Goal: Task Accomplishment & Management: Complete application form

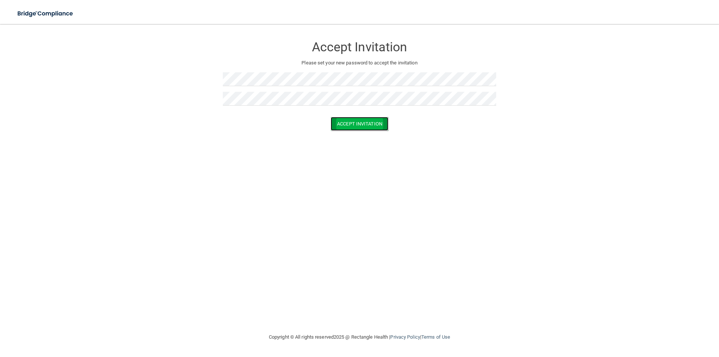
click at [373, 122] on button "Accept Invitation" at bounding box center [360, 124] width 58 height 14
click at [360, 138] on button "Accept Invitation" at bounding box center [360, 135] width 58 height 14
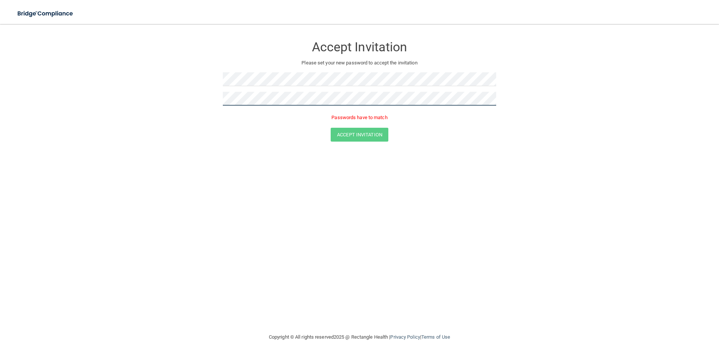
click at [331, 128] on button "Accept Invitation" at bounding box center [360, 135] width 58 height 14
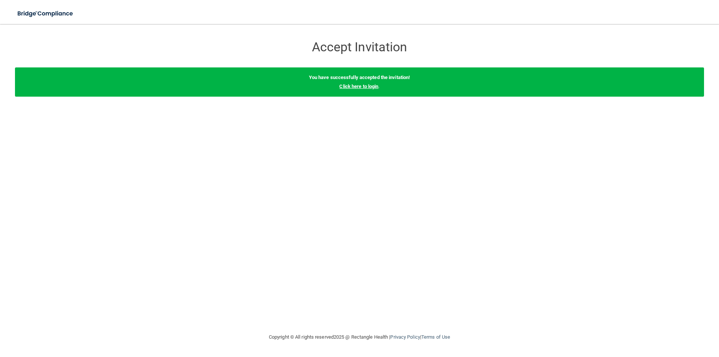
click at [363, 86] on link "Click here to login" at bounding box center [358, 86] width 39 height 6
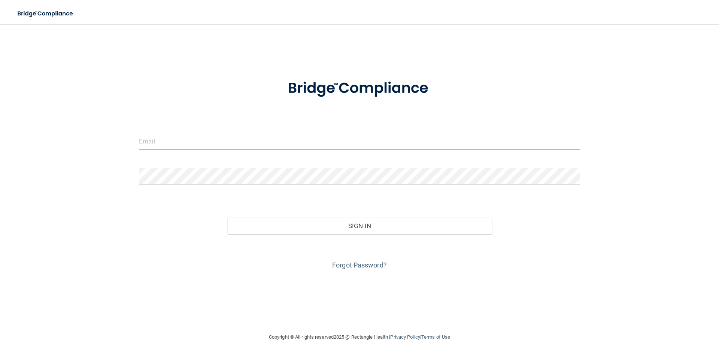
type input "[EMAIL_ADDRESS][PERSON_NAME][PERSON_NAME][DOMAIN_NAME]"
click at [220, 140] on input "[EMAIL_ADDRESS][PERSON_NAME][PERSON_NAME][DOMAIN_NAME]" at bounding box center [359, 141] width 441 height 17
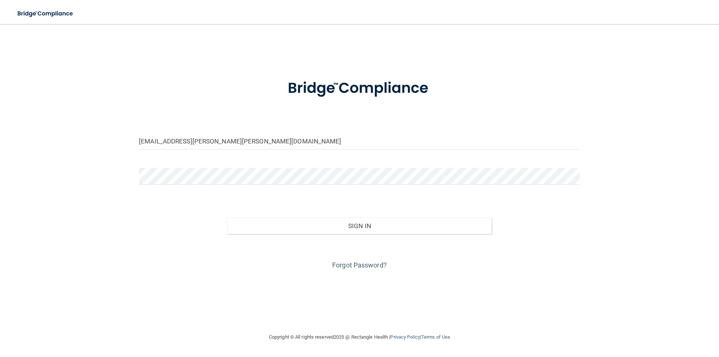
click at [186, 219] on div "Sign In" at bounding box center [359, 218] width 452 height 31
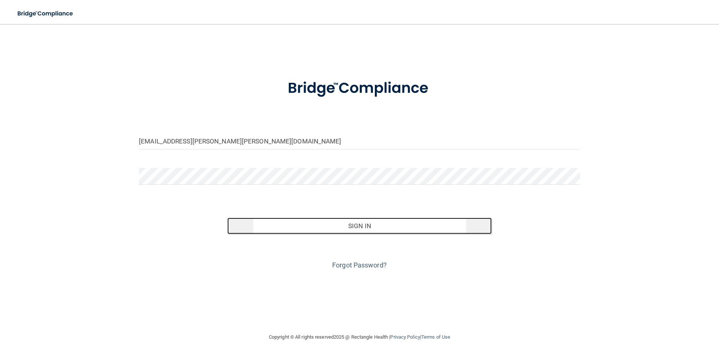
click at [361, 231] on button "Sign In" at bounding box center [359, 225] width 265 height 16
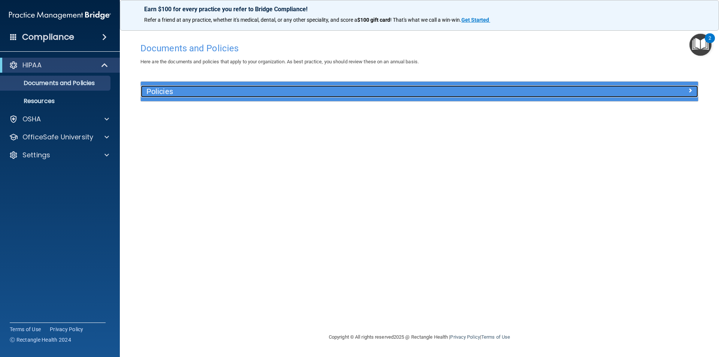
click at [249, 89] on h5 "Policies" at bounding box center [349, 91] width 407 height 8
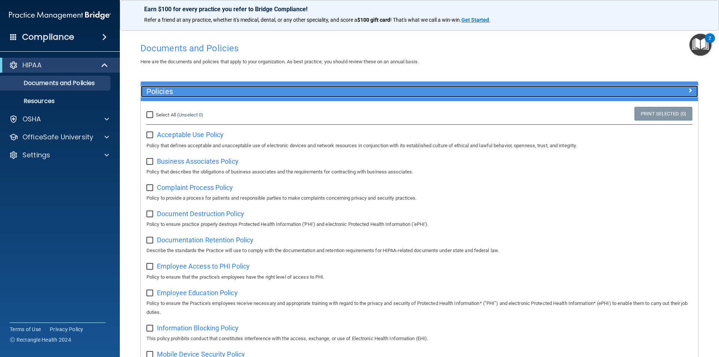
click at [249, 91] on h5 "Policies" at bounding box center [349, 91] width 407 height 8
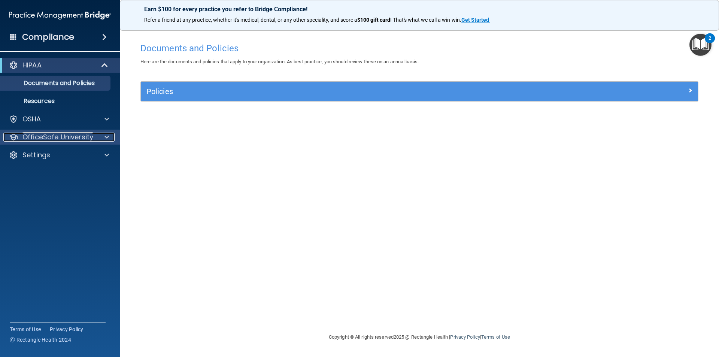
click at [108, 138] on span at bounding box center [106, 137] width 4 height 9
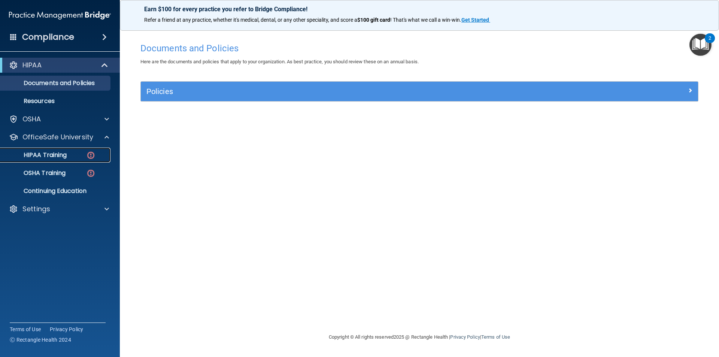
click at [88, 156] on img at bounding box center [90, 154] width 9 height 9
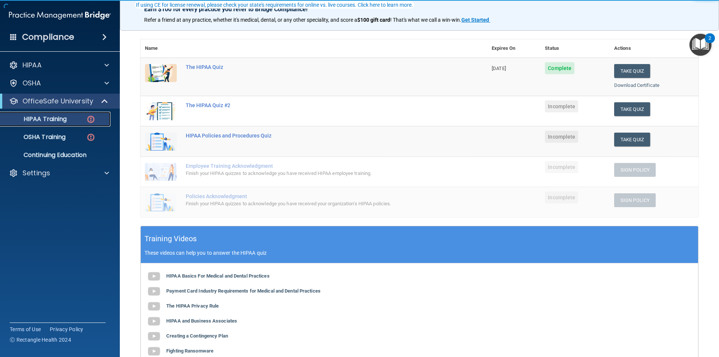
scroll to position [75, 0]
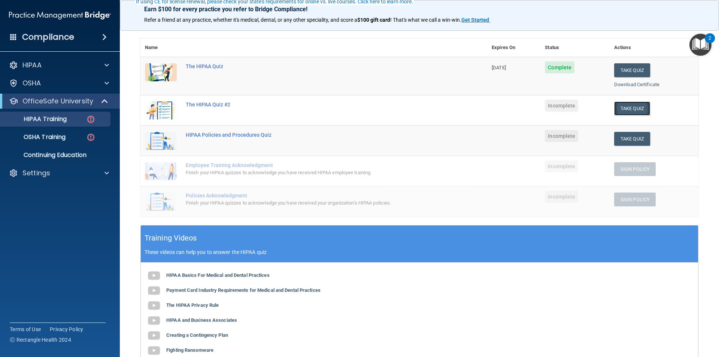
click at [619, 103] on button "Take Quiz" at bounding box center [632, 108] width 36 height 14
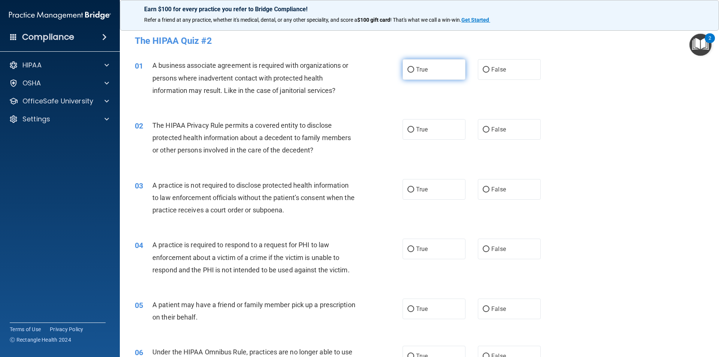
click at [411, 70] on input "True" at bounding box center [410, 70] width 7 height 6
radio input "true"
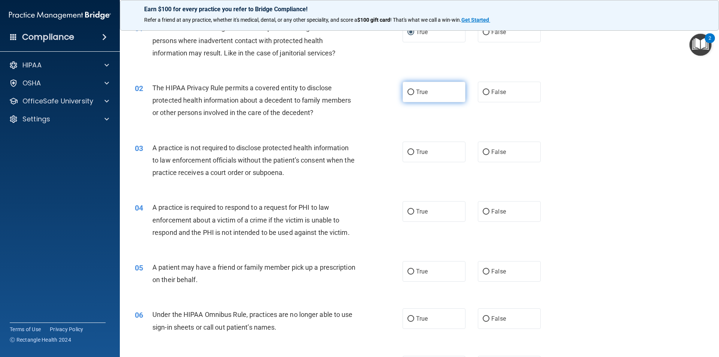
click at [420, 90] on span "True" at bounding box center [422, 91] width 12 height 7
click at [414, 90] on input "True" at bounding box center [410, 92] width 7 height 6
radio input "true"
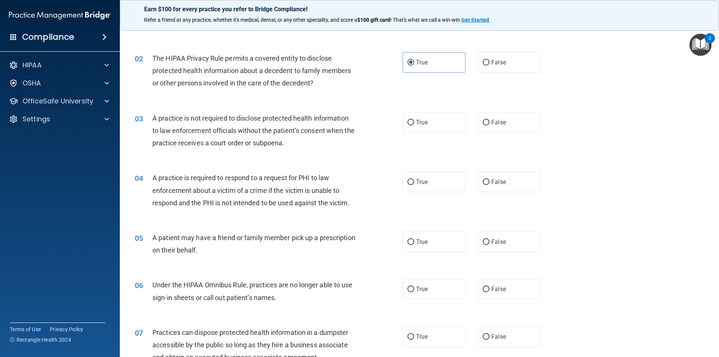
scroll to position [112, 0]
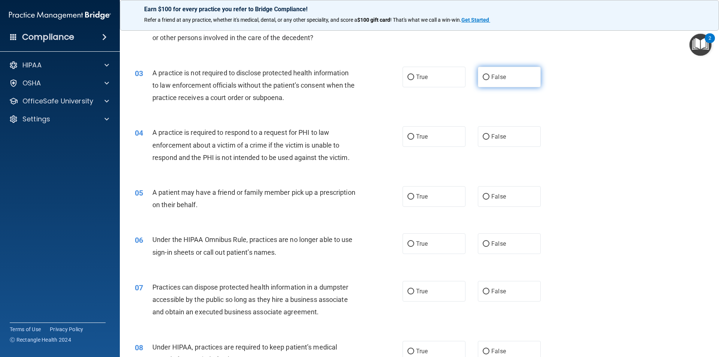
click at [503, 80] on label "False" at bounding box center [509, 77] width 63 height 21
click at [489, 80] on input "False" at bounding box center [485, 77] width 7 height 6
radio input "true"
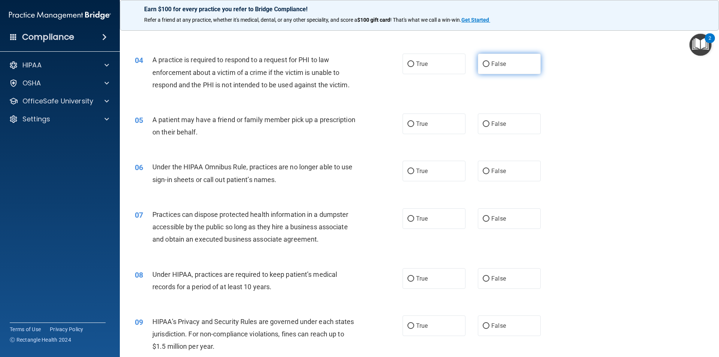
scroll to position [187, 0]
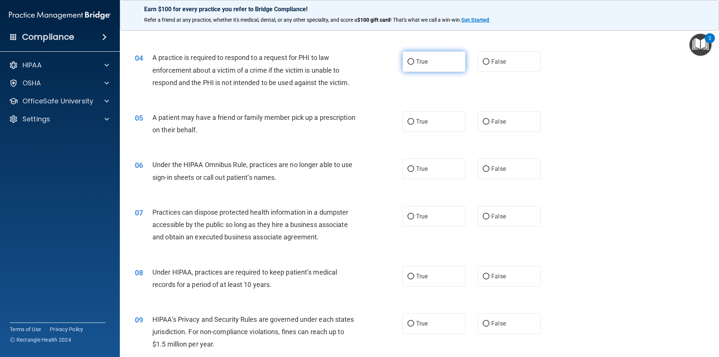
click at [407, 66] on label "True" at bounding box center [433, 61] width 63 height 21
click at [407, 65] on input "True" at bounding box center [410, 62] width 7 height 6
radio input "true"
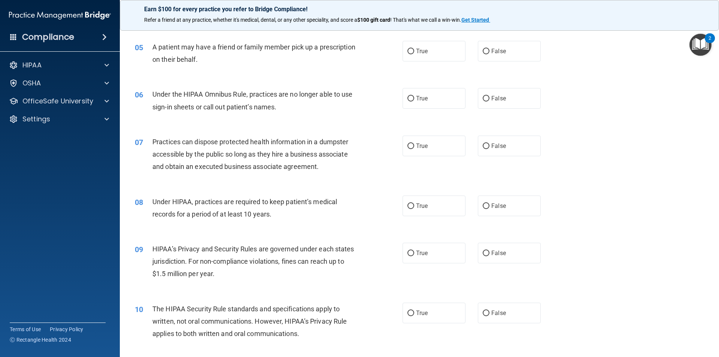
scroll to position [262, 0]
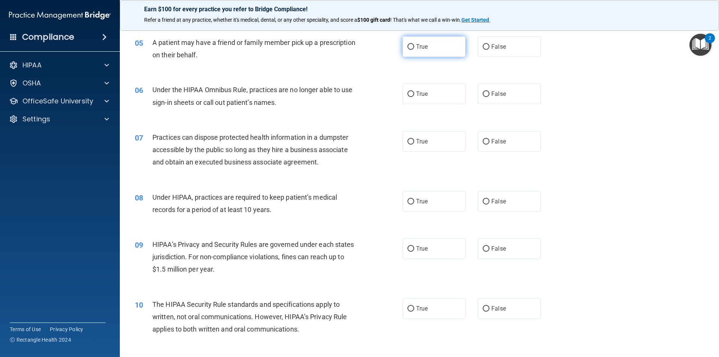
click at [412, 51] on label "True" at bounding box center [433, 46] width 63 height 21
click at [412, 50] on input "True" at bounding box center [410, 47] width 7 height 6
radio input "true"
click at [483, 99] on label "False" at bounding box center [509, 93] width 63 height 21
click at [483, 97] on input "False" at bounding box center [485, 94] width 7 height 6
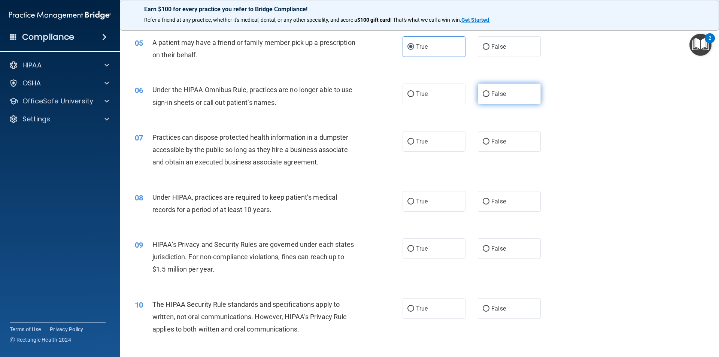
radio input "true"
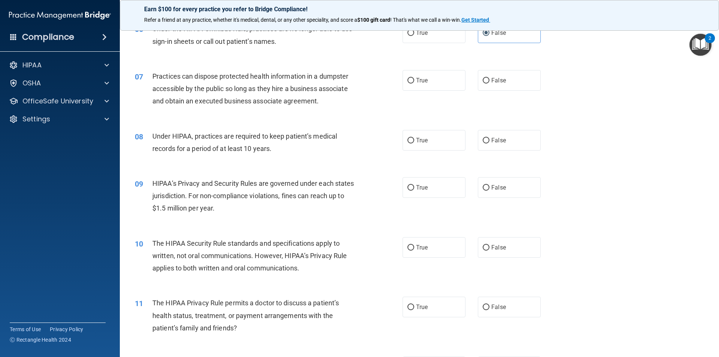
scroll to position [337, 0]
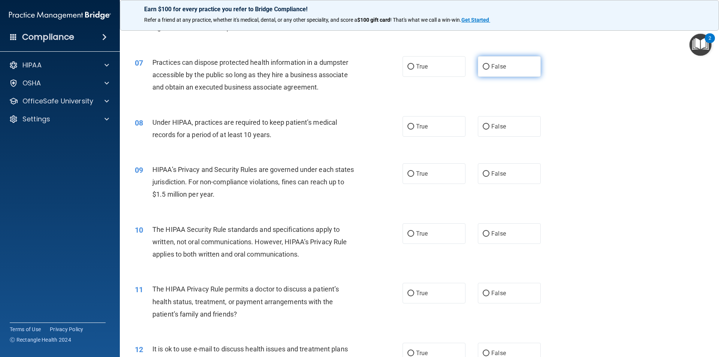
click at [510, 67] on label "False" at bounding box center [509, 66] width 63 height 21
click at [489, 67] on input "False" at bounding box center [485, 67] width 7 height 6
radio input "true"
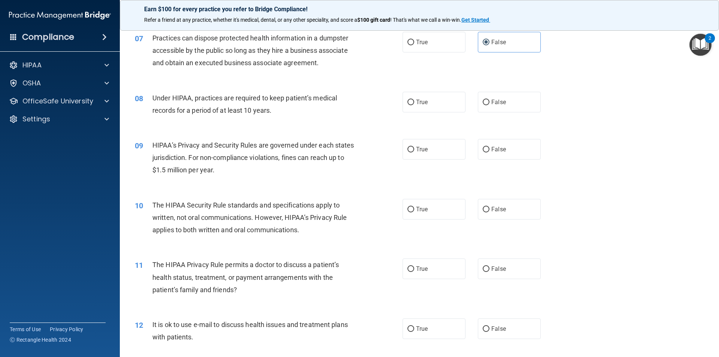
scroll to position [374, 0]
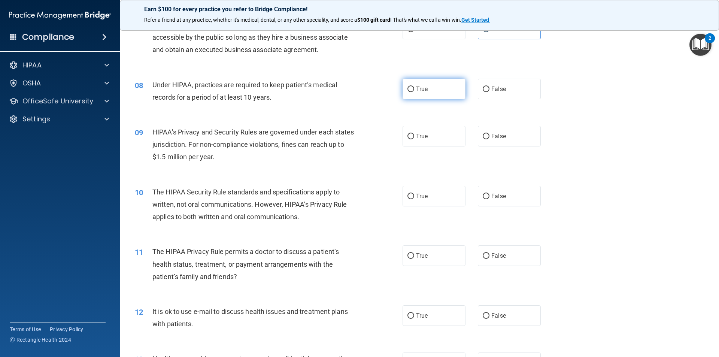
click at [449, 89] on label "True" at bounding box center [433, 89] width 63 height 21
click at [414, 89] on input "True" at bounding box center [410, 89] width 7 height 6
radio input "true"
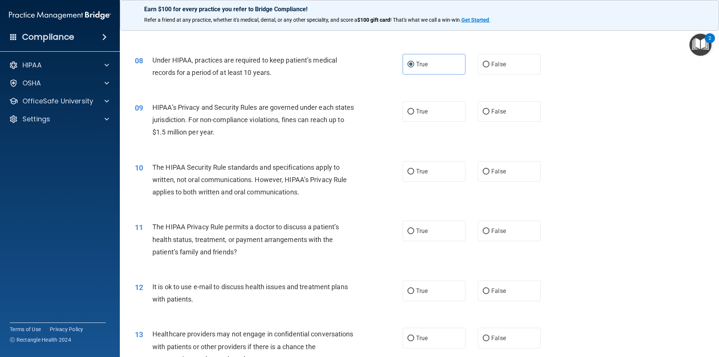
scroll to position [449, 0]
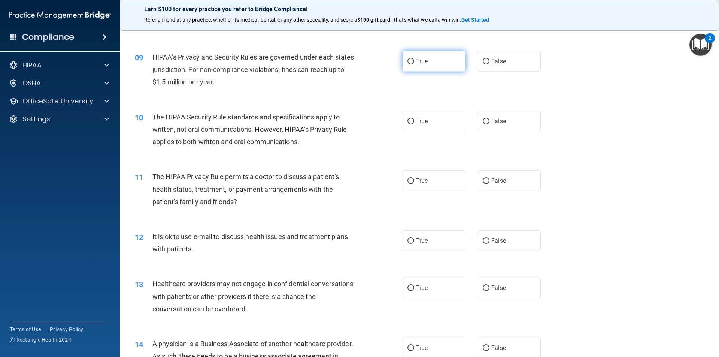
click at [423, 71] on label "True" at bounding box center [433, 61] width 63 height 21
click at [414, 64] on input "True" at bounding box center [410, 62] width 7 height 6
radio input "true"
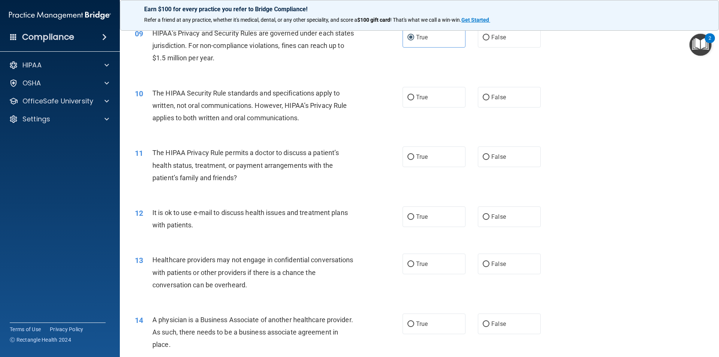
scroll to position [487, 0]
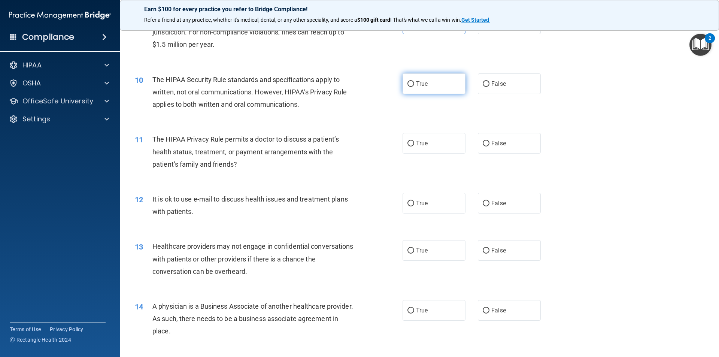
click at [440, 86] on label "True" at bounding box center [433, 83] width 63 height 21
click at [414, 86] on input "True" at bounding box center [410, 84] width 7 height 6
radio input "true"
click at [502, 152] on label "False" at bounding box center [509, 143] width 63 height 21
click at [489, 146] on input "False" at bounding box center [485, 144] width 7 height 6
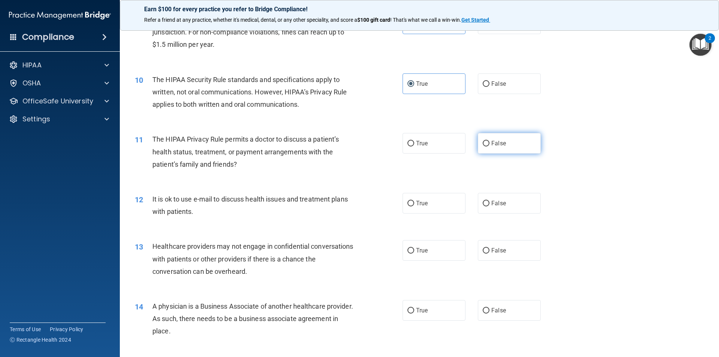
radio input "true"
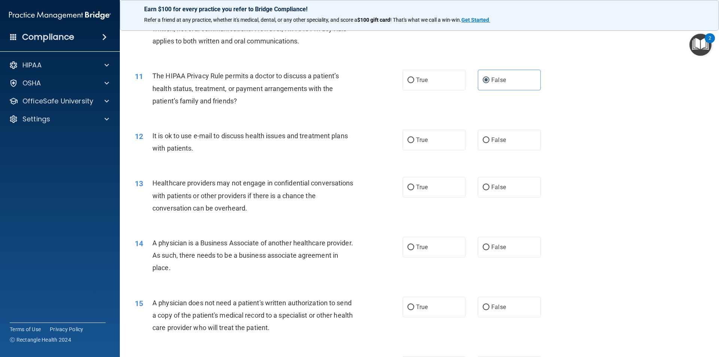
scroll to position [561, 0]
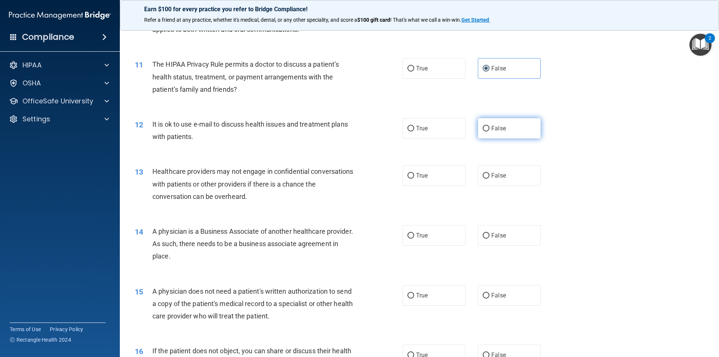
click at [495, 128] on span "False" at bounding box center [498, 128] width 15 height 7
click at [489, 128] on input "False" at bounding box center [485, 129] width 7 height 6
radio input "true"
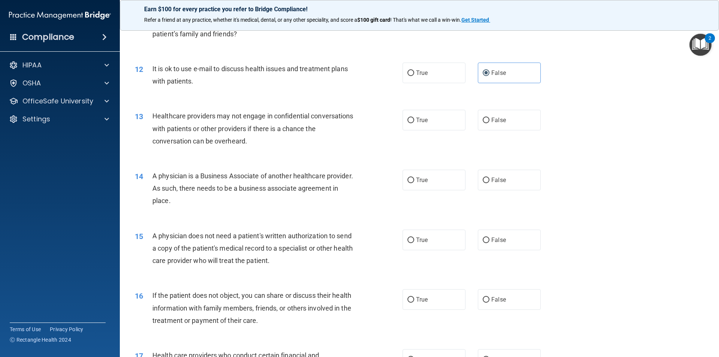
scroll to position [636, 0]
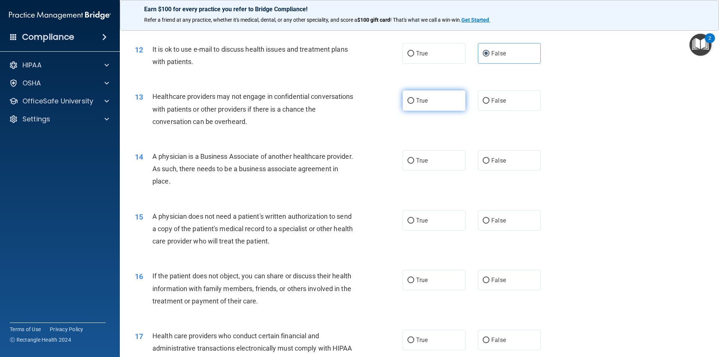
click at [432, 101] on label "True" at bounding box center [433, 100] width 63 height 21
click at [414, 101] on input "True" at bounding box center [410, 101] width 7 height 6
radio input "true"
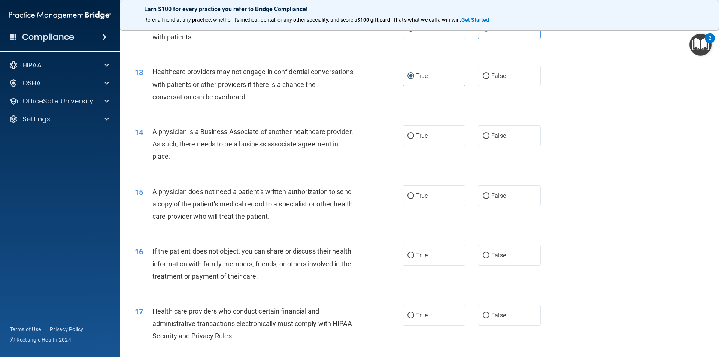
scroll to position [711, 0]
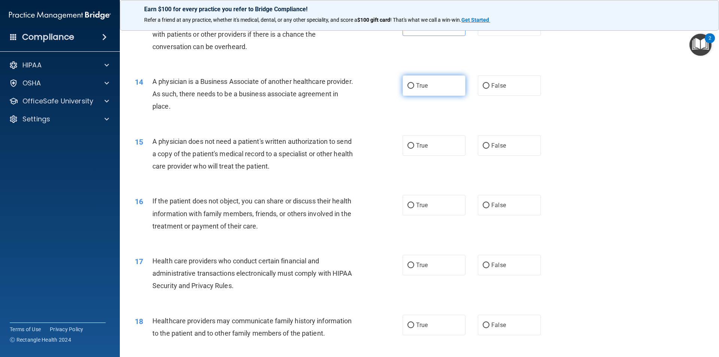
click at [441, 85] on label "True" at bounding box center [433, 85] width 63 height 21
click at [414, 85] on input "True" at bounding box center [410, 86] width 7 height 6
radio input "true"
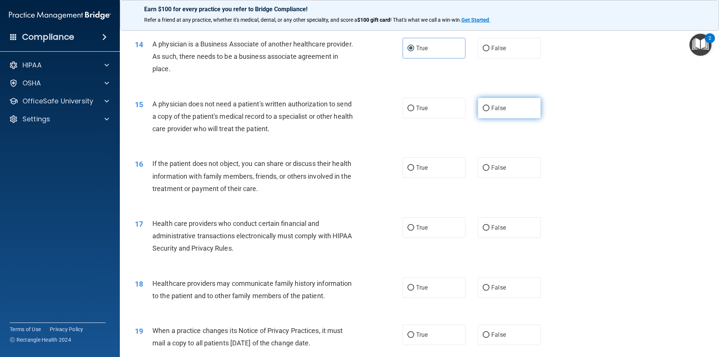
click at [503, 107] on label "False" at bounding box center [509, 108] width 63 height 21
click at [489, 107] on input "False" at bounding box center [485, 109] width 7 height 6
radio input "true"
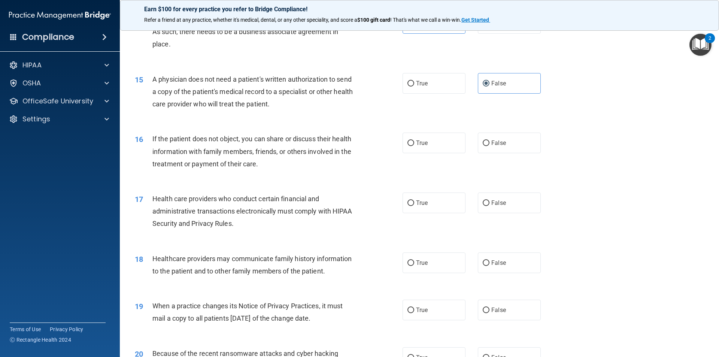
scroll to position [861, 0]
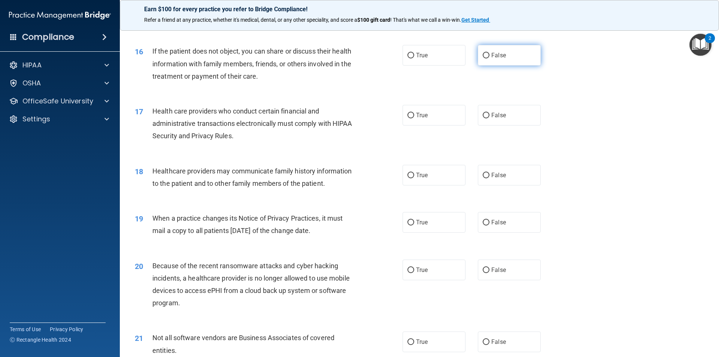
click at [481, 65] on label "False" at bounding box center [509, 55] width 63 height 21
click at [482, 58] on input "False" at bounding box center [485, 56] width 7 height 6
radio input "true"
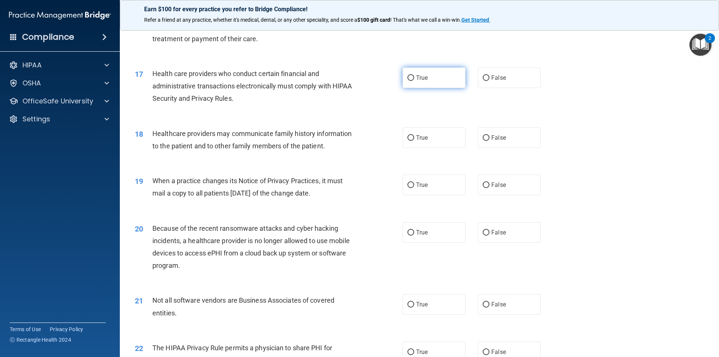
click at [435, 84] on label "True" at bounding box center [433, 77] width 63 height 21
click at [414, 81] on input "True" at bounding box center [410, 78] width 7 height 6
radio input "true"
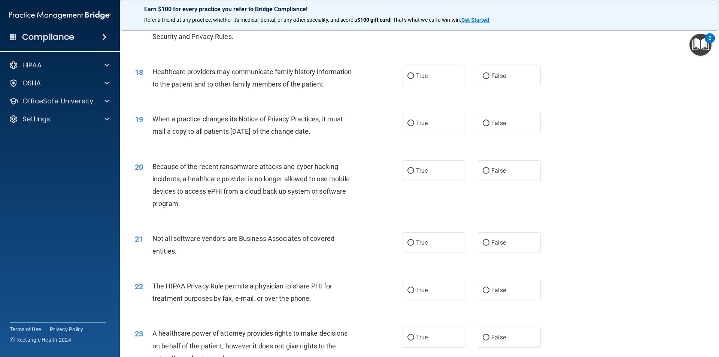
scroll to position [973, 0]
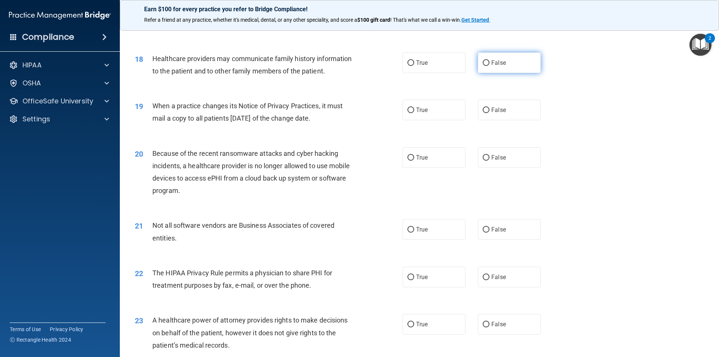
click at [495, 71] on label "False" at bounding box center [509, 62] width 63 height 21
click at [489, 66] on input "False" at bounding box center [485, 63] width 7 height 6
radio input "true"
click at [418, 111] on span "True" at bounding box center [422, 109] width 12 height 7
click at [414, 111] on input "True" at bounding box center [410, 110] width 7 height 6
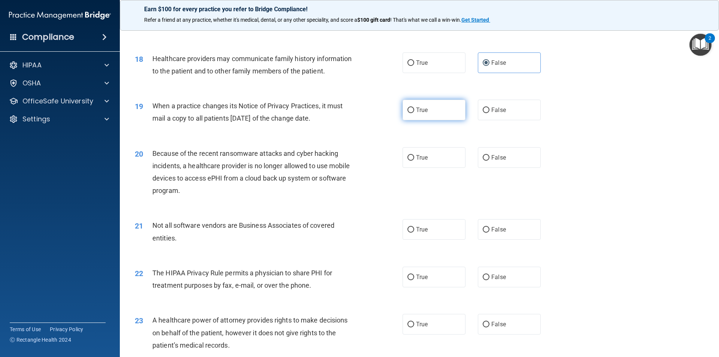
radio input "true"
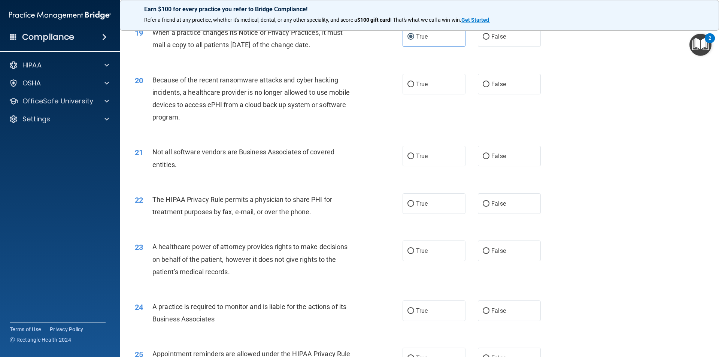
scroll to position [1048, 0]
click at [431, 83] on label "True" at bounding box center [433, 82] width 63 height 21
click at [414, 83] on input "True" at bounding box center [410, 83] width 7 height 6
radio input "true"
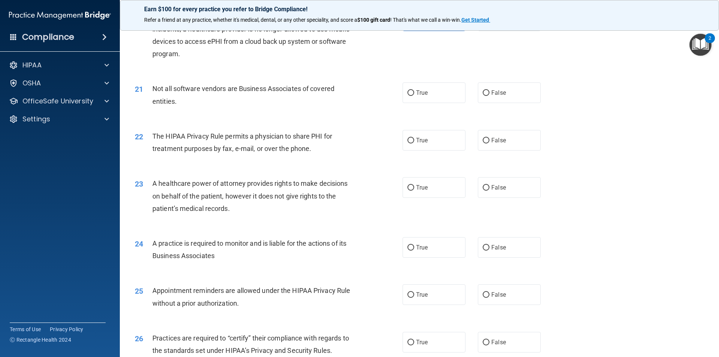
scroll to position [1123, 0]
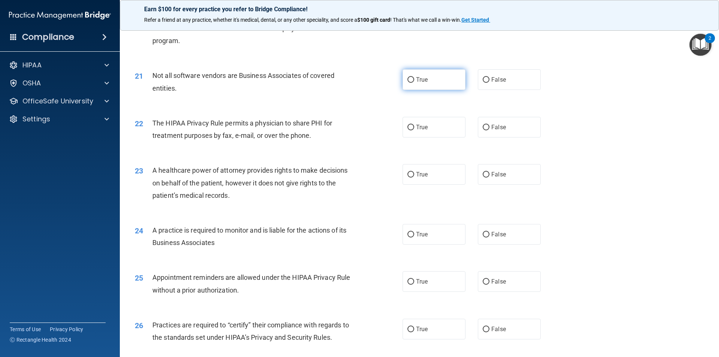
click at [417, 79] on span "True" at bounding box center [422, 79] width 12 height 7
click at [414, 79] on input "True" at bounding box center [410, 80] width 7 height 6
radio input "true"
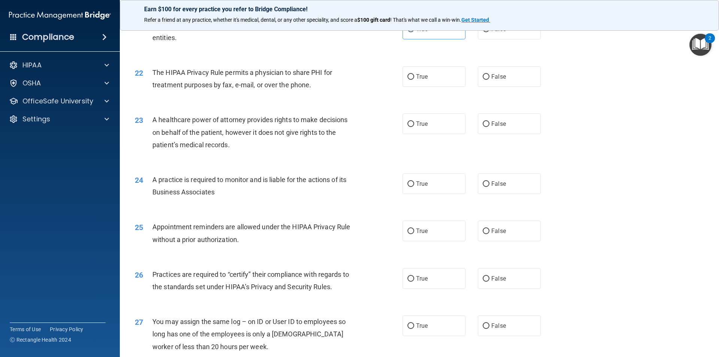
scroll to position [1160, 0]
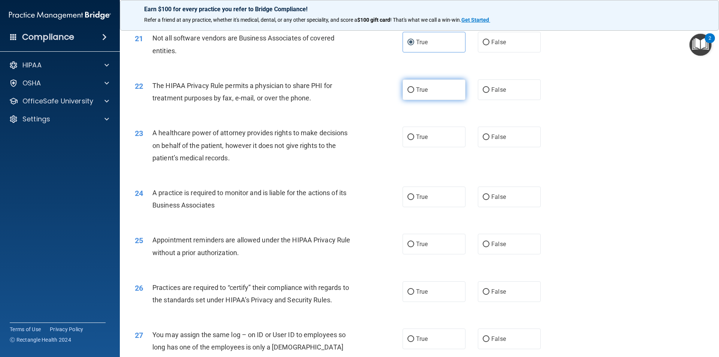
click at [416, 94] on label "True" at bounding box center [433, 89] width 63 height 21
click at [414, 93] on input "True" at bounding box center [410, 90] width 7 height 6
radio input "true"
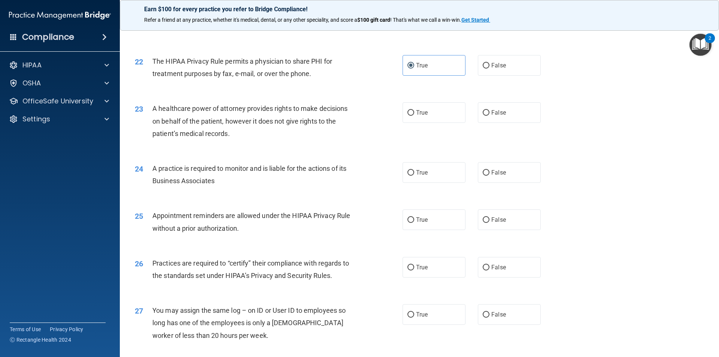
scroll to position [1198, 0]
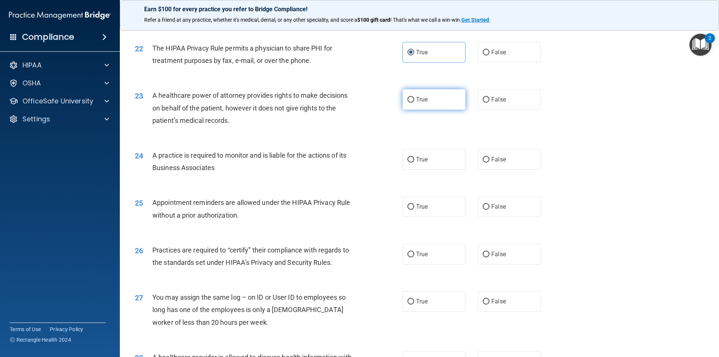
click at [457, 98] on label "True" at bounding box center [433, 99] width 63 height 21
click at [414, 98] on input "True" at bounding box center [410, 100] width 7 height 6
radio input "true"
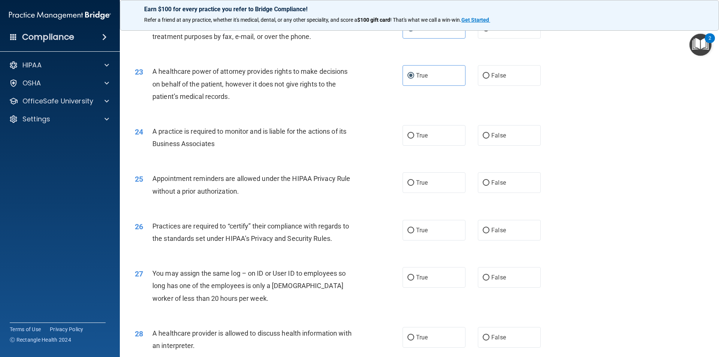
scroll to position [1235, 0]
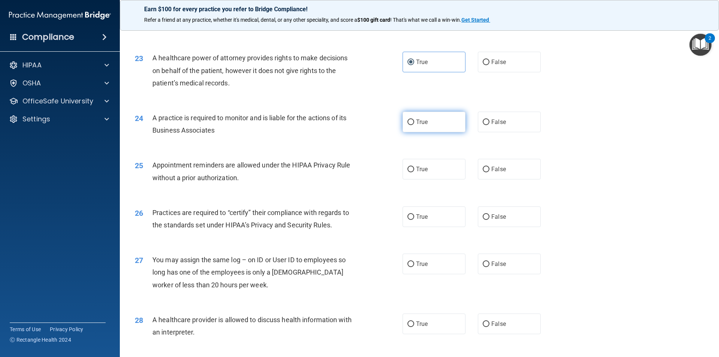
click at [436, 121] on label "True" at bounding box center [433, 122] width 63 height 21
click at [414, 121] on input "True" at bounding box center [410, 122] width 7 height 6
radio input "true"
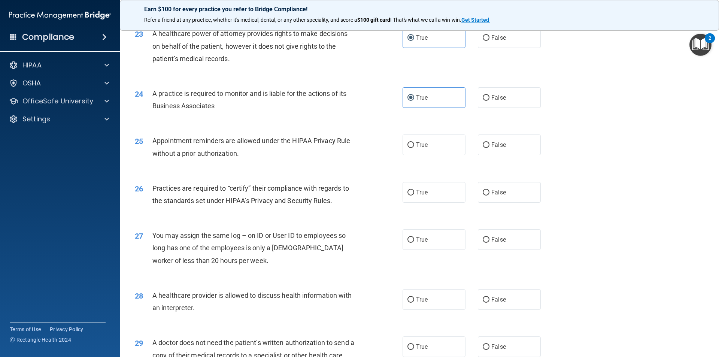
scroll to position [1273, 0]
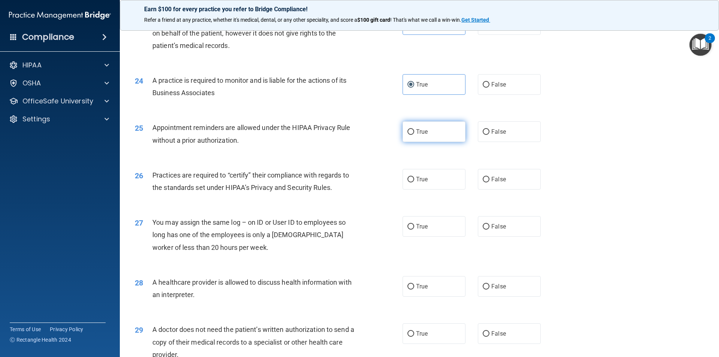
click at [423, 128] on span "True" at bounding box center [422, 131] width 12 height 7
click at [414, 129] on input "True" at bounding box center [410, 132] width 7 height 6
radio input "true"
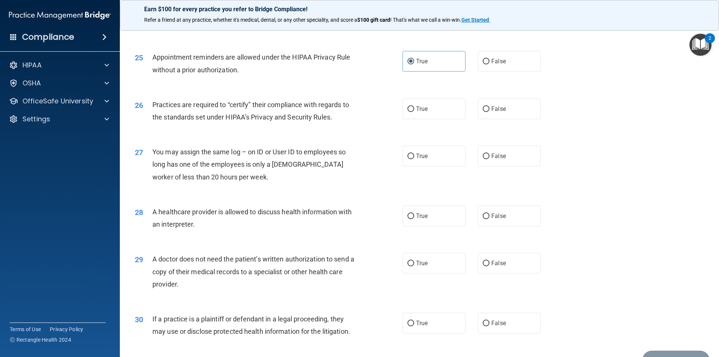
scroll to position [1348, 0]
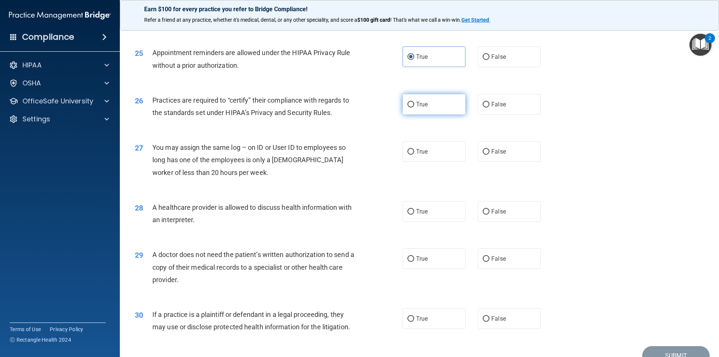
click at [430, 111] on label "True" at bounding box center [433, 104] width 63 height 21
click at [414, 107] on input "True" at bounding box center [410, 105] width 7 height 6
radio input "true"
click at [508, 156] on label "False" at bounding box center [509, 151] width 63 height 21
click at [489, 155] on input "False" at bounding box center [485, 152] width 7 height 6
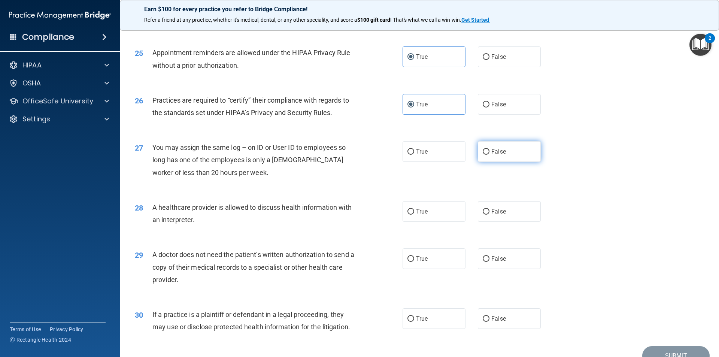
radio input "true"
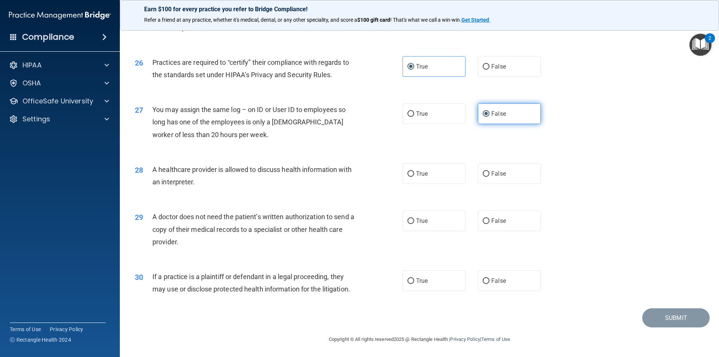
scroll to position [1386, 0]
click at [448, 182] on label "True" at bounding box center [433, 173] width 63 height 21
click at [414, 176] on input "True" at bounding box center [410, 174] width 7 height 6
radio input "true"
click at [535, 226] on div "True False" at bounding box center [477, 220] width 151 height 21
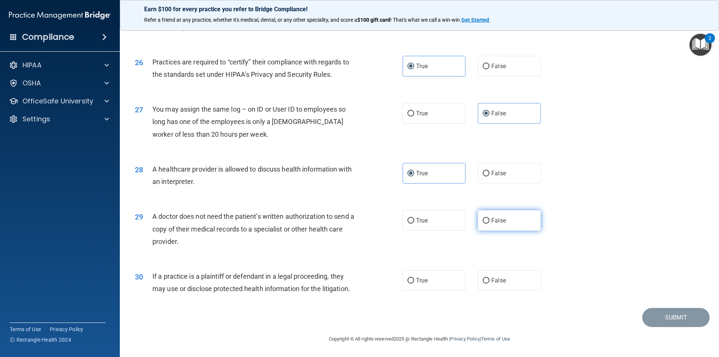
click at [512, 224] on label "False" at bounding box center [509, 220] width 63 height 21
click at [489, 223] on input "False" at bounding box center [485, 221] width 7 height 6
radio input "true"
click at [514, 287] on label "False" at bounding box center [509, 280] width 63 height 21
click at [489, 283] on input "False" at bounding box center [485, 281] width 7 height 6
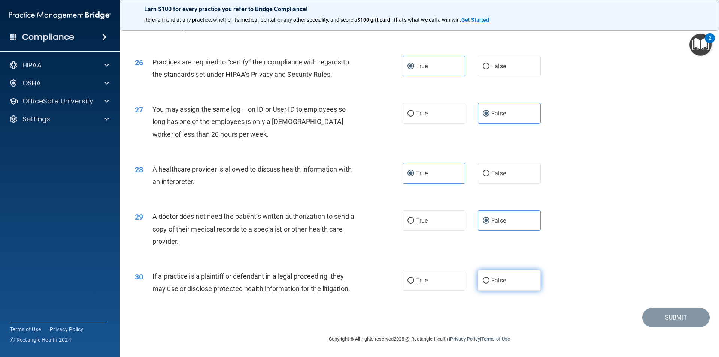
radio input "true"
click at [684, 320] on button "Submit" at bounding box center [675, 317] width 67 height 19
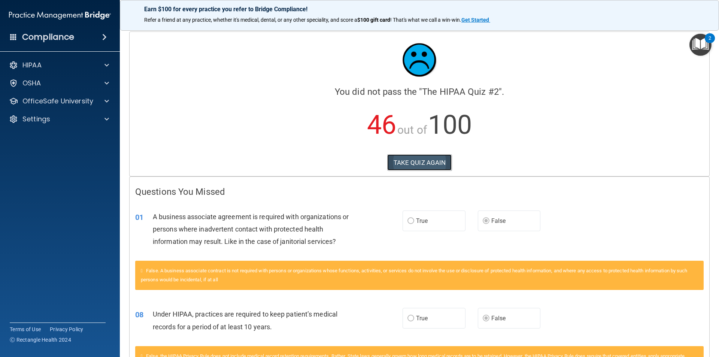
click at [408, 155] on button "TAKE QUIZ AGAIN" at bounding box center [419, 162] width 65 height 16
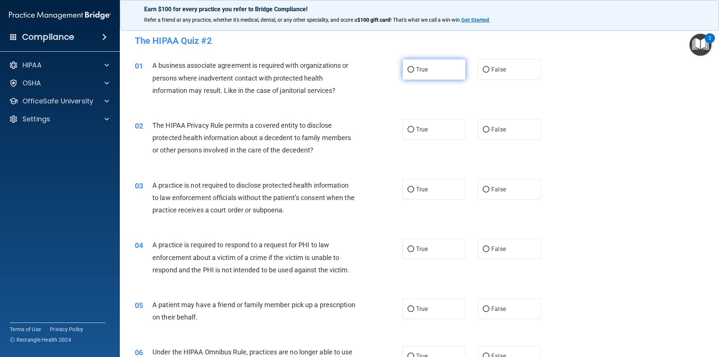
click at [411, 70] on input "True" at bounding box center [410, 70] width 7 height 6
radio input "true"
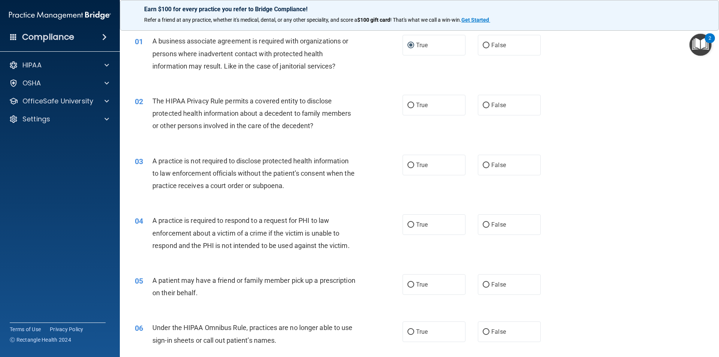
scroll to position [37, 0]
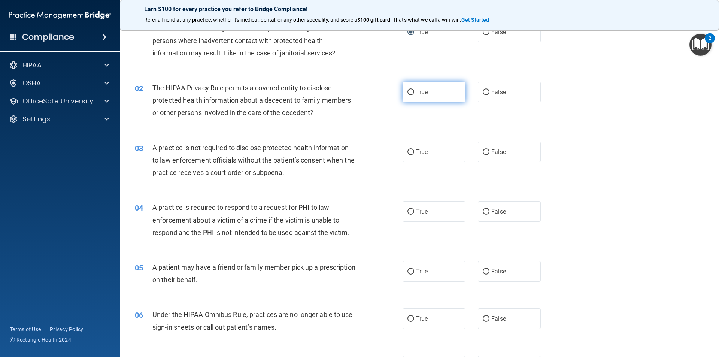
click at [422, 97] on label "True" at bounding box center [433, 92] width 63 height 21
click at [414, 95] on input "True" at bounding box center [410, 92] width 7 height 6
radio input "true"
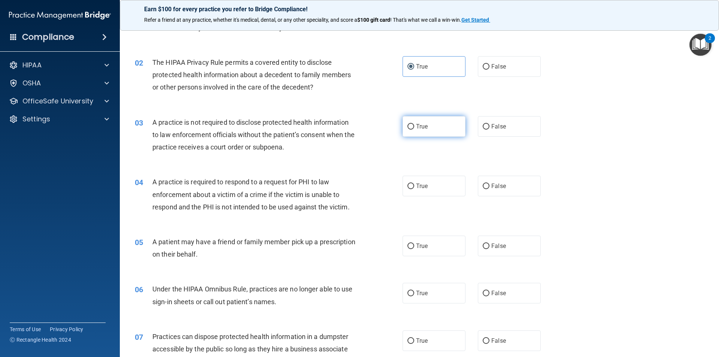
scroll to position [112, 0]
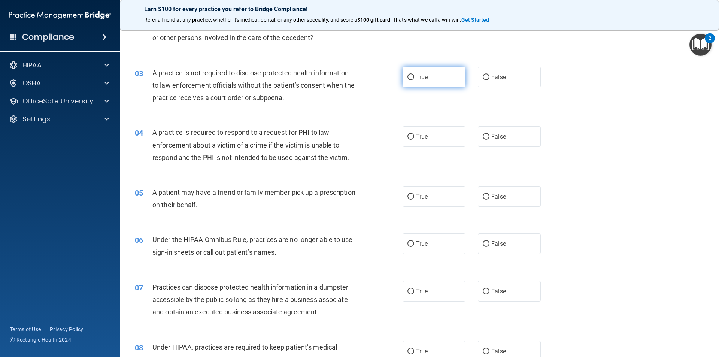
click at [425, 75] on span "True" at bounding box center [422, 76] width 12 height 7
click at [414, 75] on input "True" at bounding box center [410, 77] width 7 height 6
radio input "true"
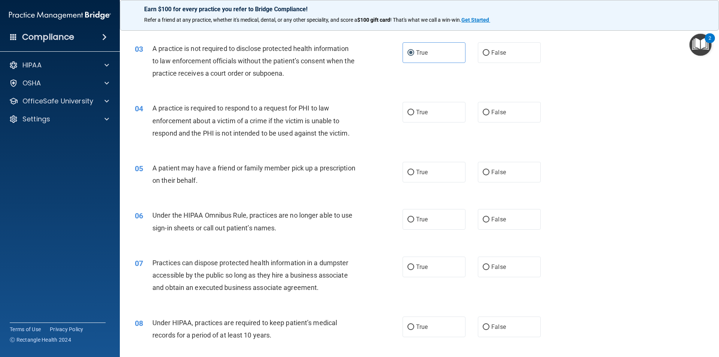
scroll to position [150, 0]
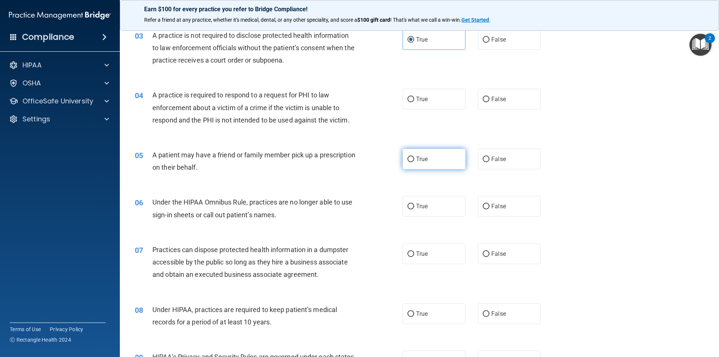
click at [426, 161] on label "True" at bounding box center [433, 159] width 63 height 21
click at [414, 161] on input "True" at bounding box center [410, 159] width 7 height 6
radio input "true"
click at [494, 208] on span "False" at bounding box center [498, 206] width 15 height 7
click at [489, 208] on input "False" at bounding box center [485, 207] width 7 height 6
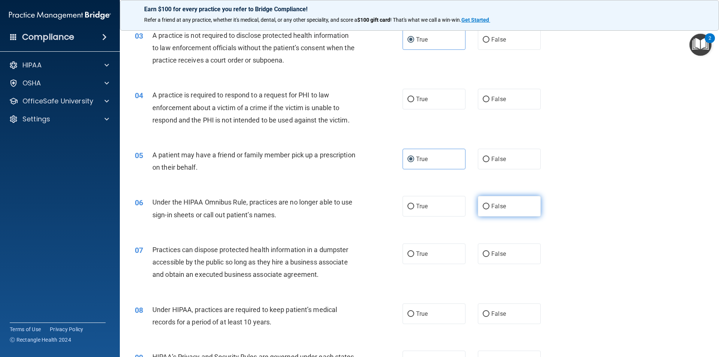
radio input "true"
click at [497, 100] on span "False" at bounding box center [498, 98] width 15 height 7
click at [489, 100] on input "False" at bounding box center [485, 100] width 7 height 6
radio input "true"
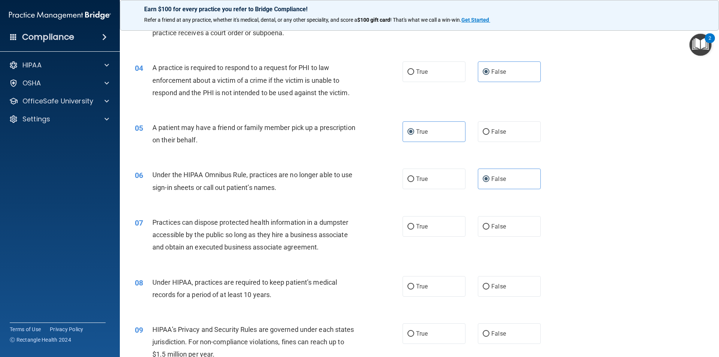
scroll to position [225, 0]
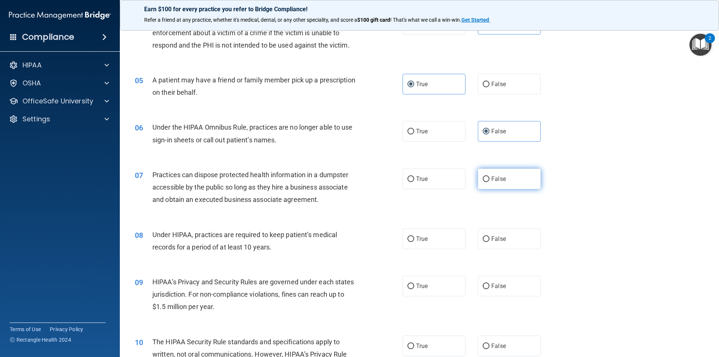
click at [502, 180] on label "False" at bounding box center [509, 178] width 63 height 21
click at [489, 180] on input "False" at bounding box center [485, 179] width 7 height 6
radio input "true"
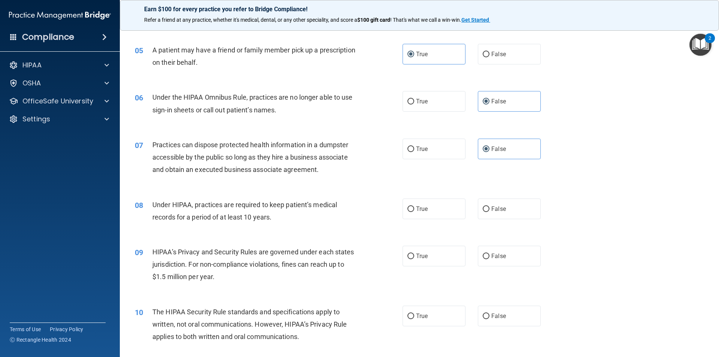
scroll to position [299, 0]
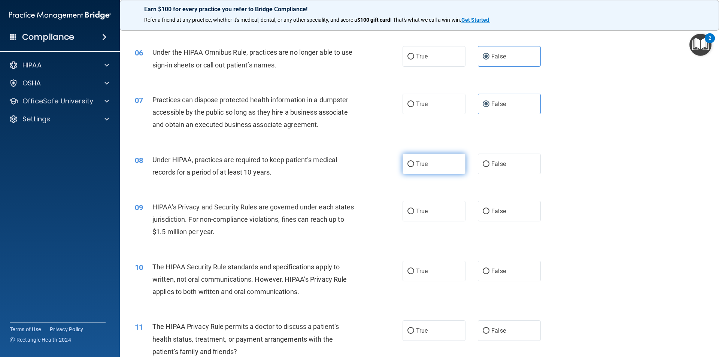
click at [441, 167] on label "True" at bounding box center [433, 163] width 63 height 21
click at [414, 167] on input "True" at bounding box center [410, 164] width 7 height 6
radio input "true"
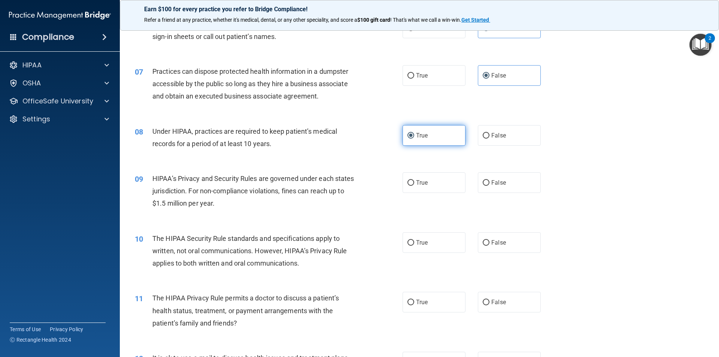
scroll to position [374, 0]
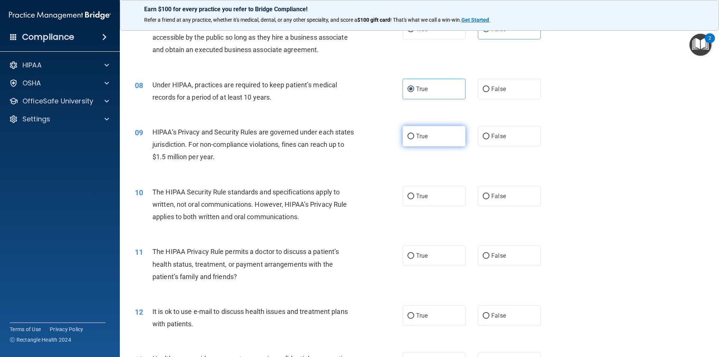
click at [430, 143] on label "True" at bounding box center [433, 136] width 63 height 21
click at [414, 139] on input "True" at bounding box center [410, 137] width 7 height 6
radio input "true"
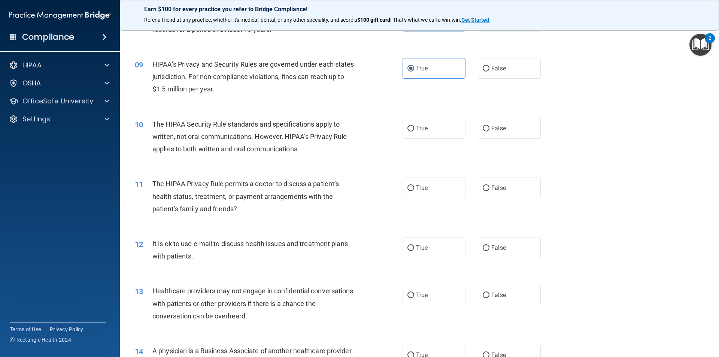
scroll to position [449, 0]
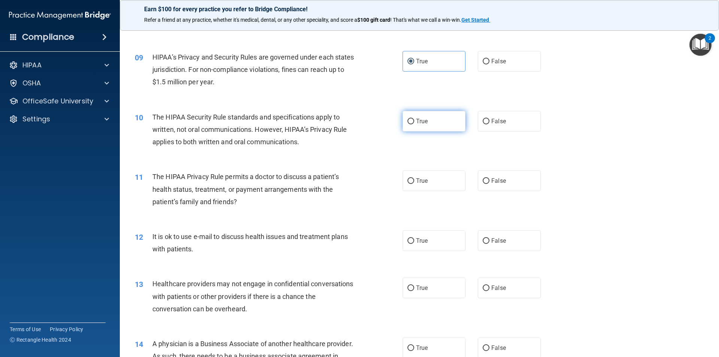
click at [433, 128] on label "True" at bounding box center [433, 121] width 63 height 21
click at [414, 124] on input "True" at bounding box center [410, 122] width 7 height 6
radio input "true"
click at [492, 173] on label "False" at bounding box center [509, 180] width 63 height 21
click at [489, 178] on input "False" at bounding box center [485, 181] width 7 height 6
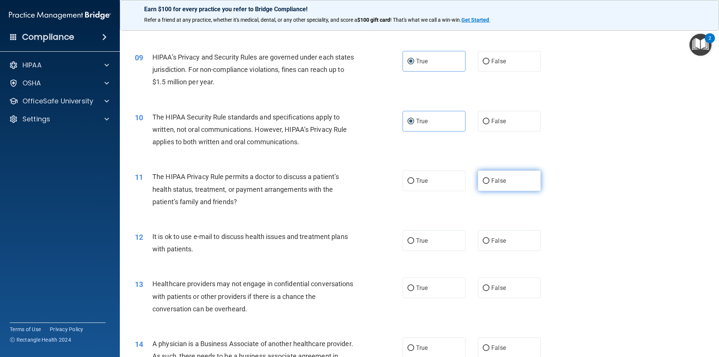
radio input "true"
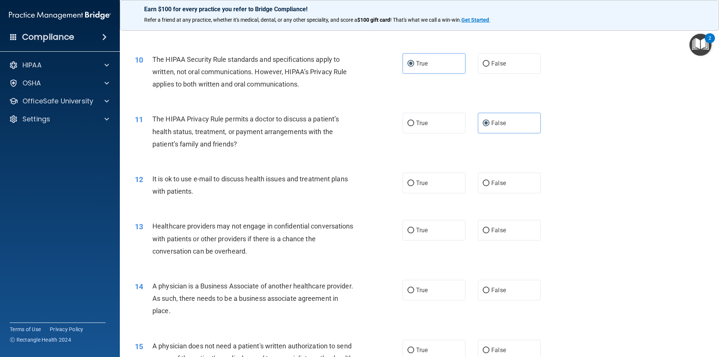
scroll to position [524, 0]
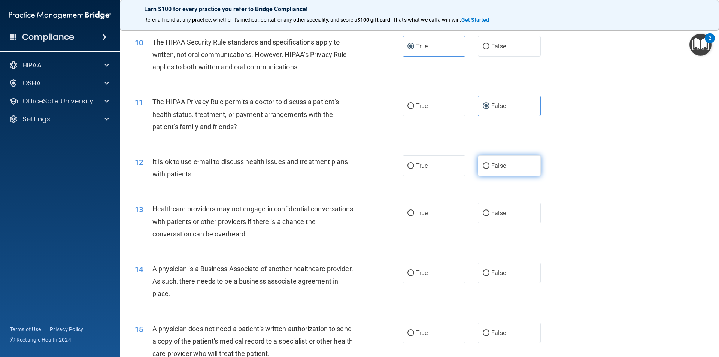
click at [491, 168] on span "False" at bounding box center [498, 165] width 15 height 7
click at [489, 168] on input "False" at bounding box center [485, 166] width 7 height 6
radio input "true"
click at [458, 167] on label "True" at bounding box center [433, 165] width 63 height 21
click at [414, 167] on input "True" at bounding box center [410, 166] width 7 height 6
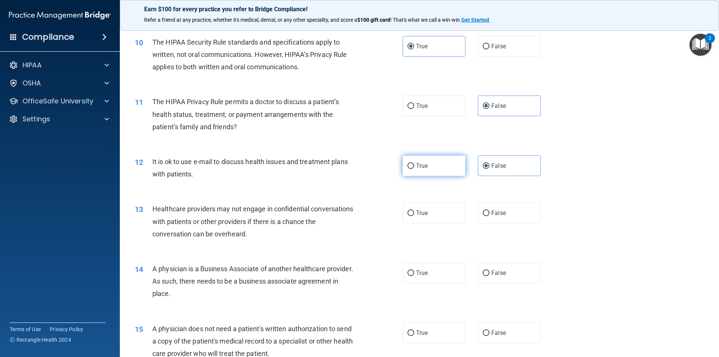
radio input "true"
radio input "false"
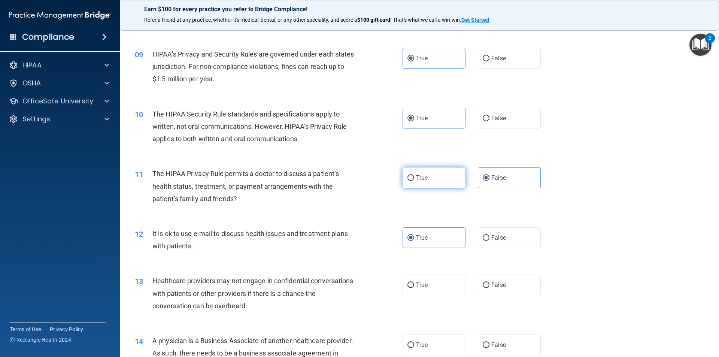
scroll to position [449, 0]
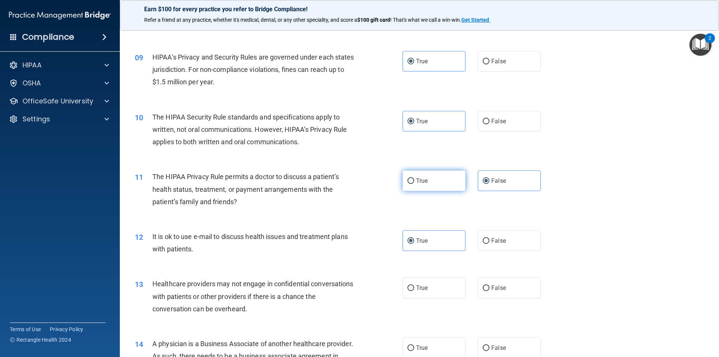
click at [418, 184] on span "True" at bounding box center [422, 180] width 12 height 7
click at [414, 184] on input "True" at bounding box center [410, 181] width 7 height 6
radio input "true"
radio input "false"
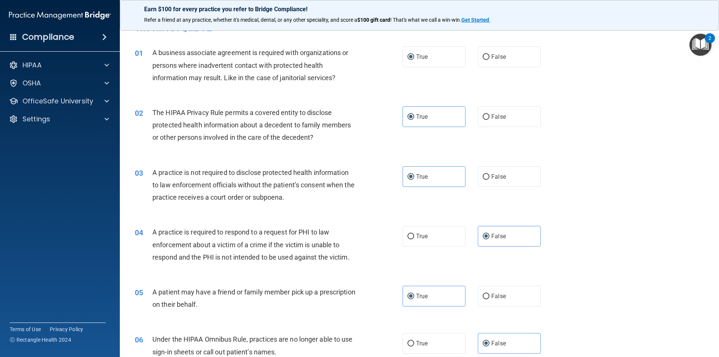
scroll to position [0, 0]
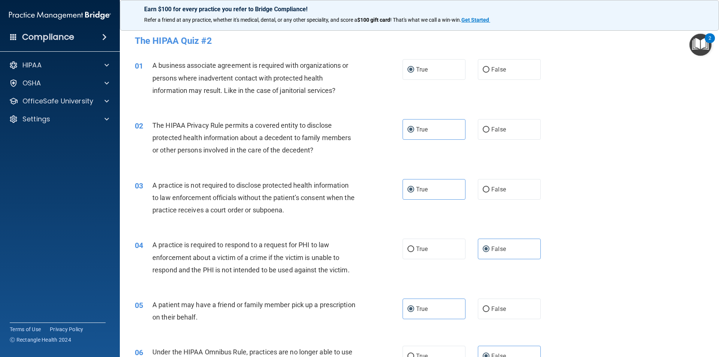
click at [484, 81] on div "01 A business associate agreement is required with organizations or persons whe…" at bounding box center [419, 80] width 580 height 60
click at [491, 73] on span "False" at bounding box center [498, 69] width 15 height 7
click at [489, 73] on input "False" at bounding box center [485, 70] width 7 height 6
radio input "true"
radio input "false"
